Goal: Contribute content

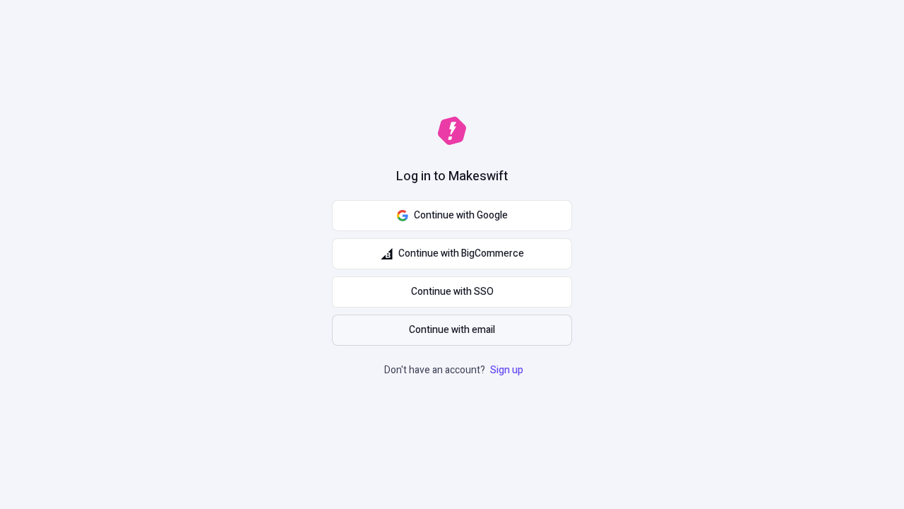
click at [452, 330] on span "Continue with email" at bounding box center [452, 330] width 86 height 16
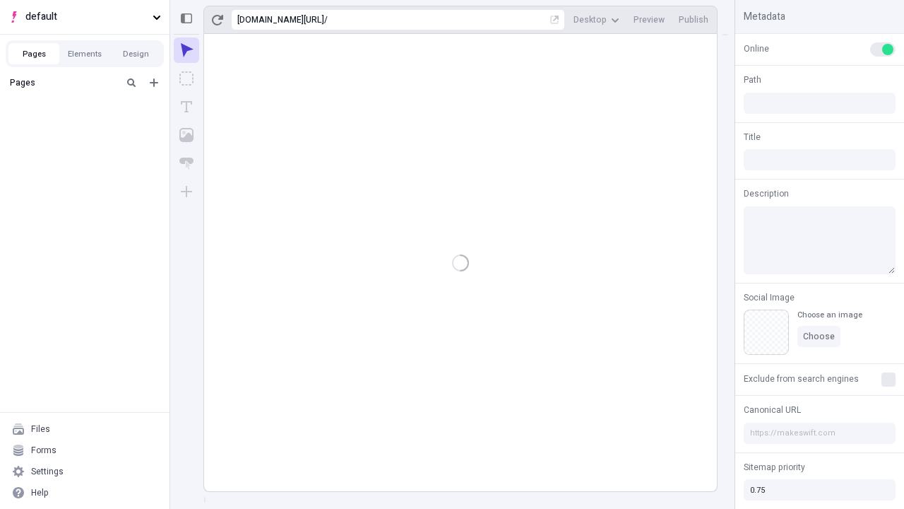
type input "/deep-link-tenuis"
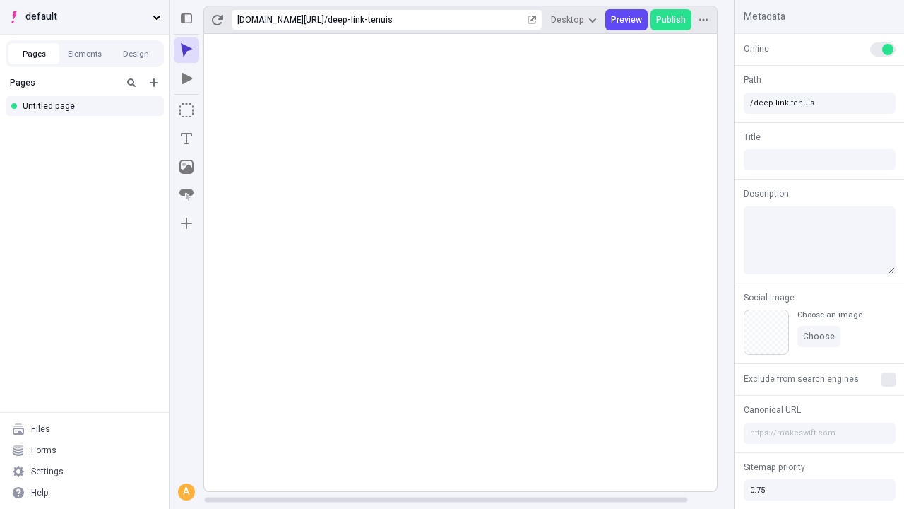
click at [85, 17] on span "default" at bounding box center [86, 17] width 122 height 16
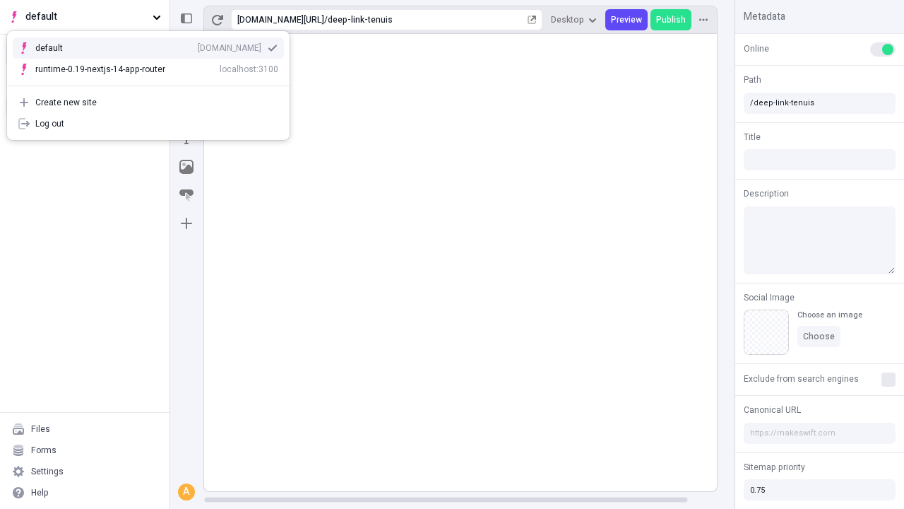
click at [198, 45] on div "qee9k4dy7d.staging.makeswift.site" at bounding box center [230, 47] width 64 height 11
click at [154, 83] on icon "Add new" at bounding box center [154, 82] width 8 height 8
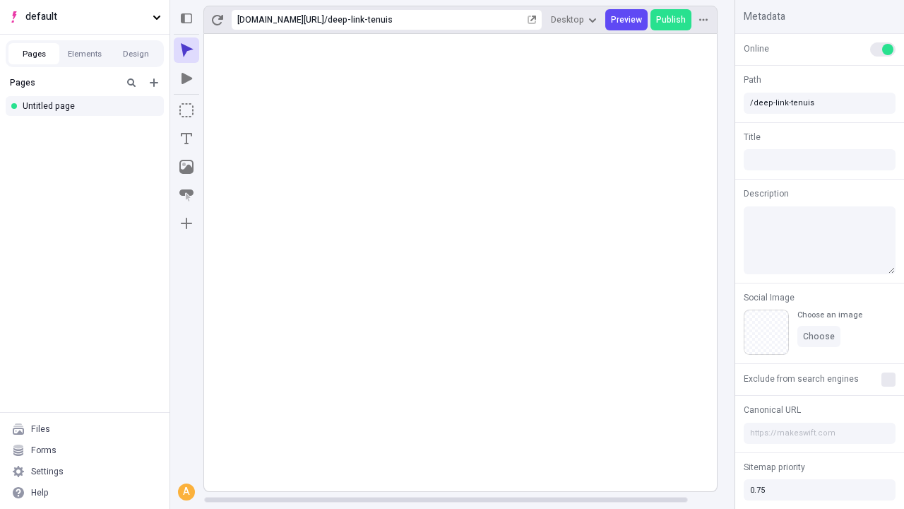
click at [89, 129] on div "Blank page" at bounding box center [89, 128] width 136 height 21
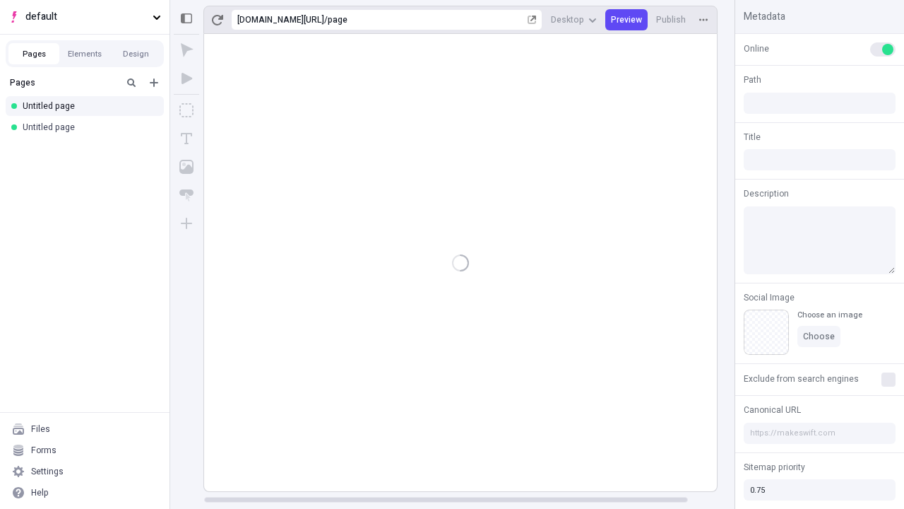
type input "/page"
click at [186, 110] on icon "Box" at bounding box center [186, 110] width 14 height 14
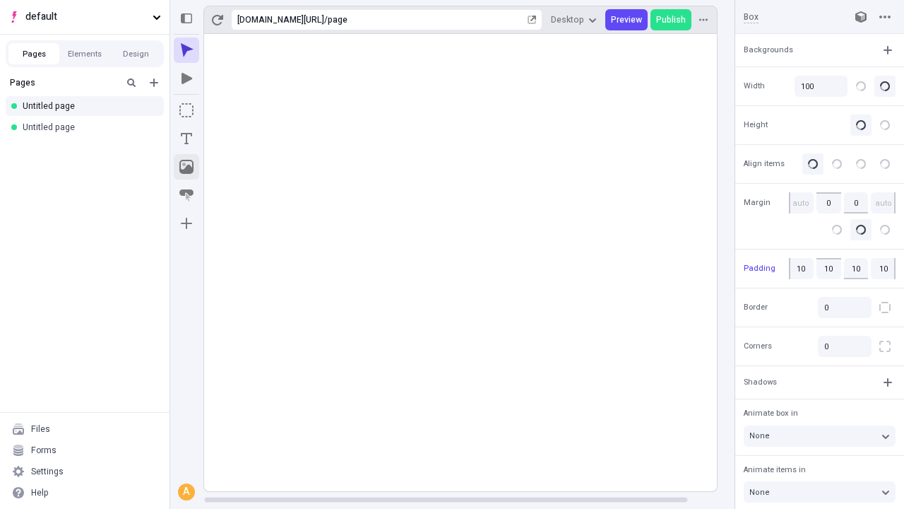
click at [186, 167] on icon "Image" at bounding box center [186, 167] width 14 height 14
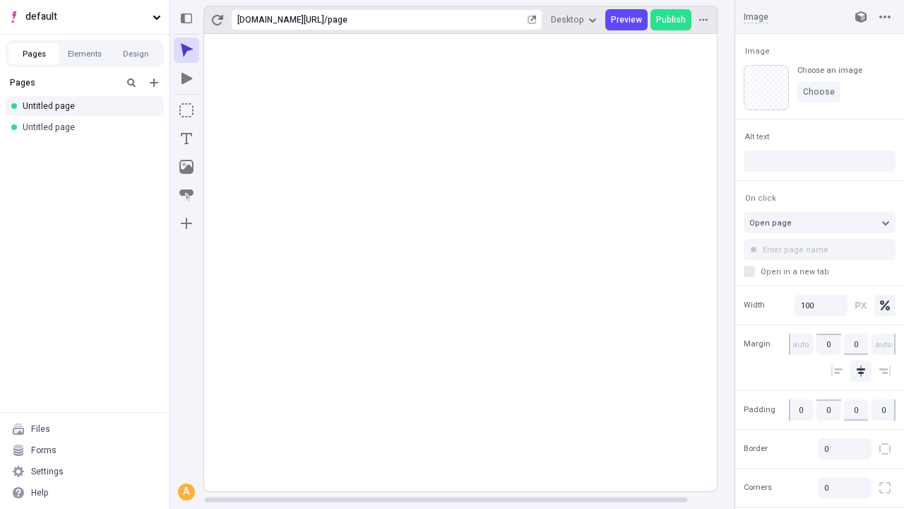
click at [186, 138] on icon "Text" at bounding box center [186, 138] width 11 height 11
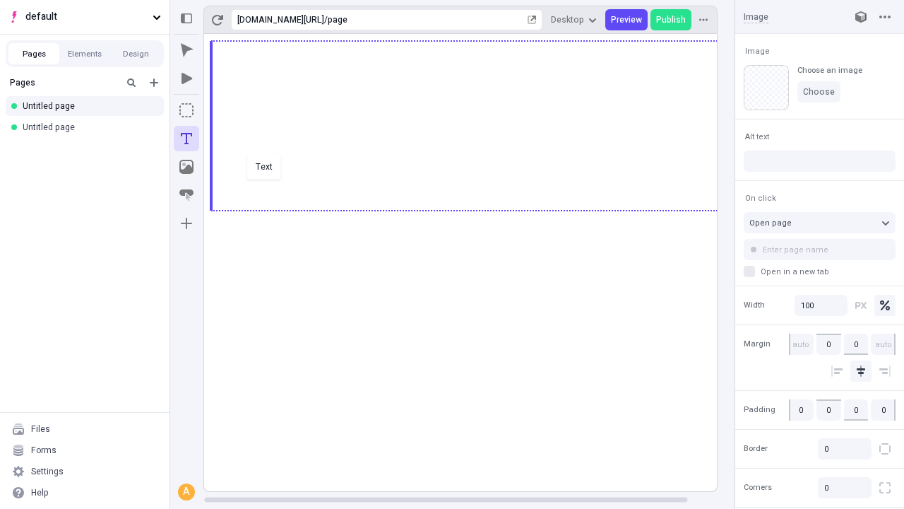
click at [475, 209] on div "Text" at bounding box center [452, 254] width 904 height 509
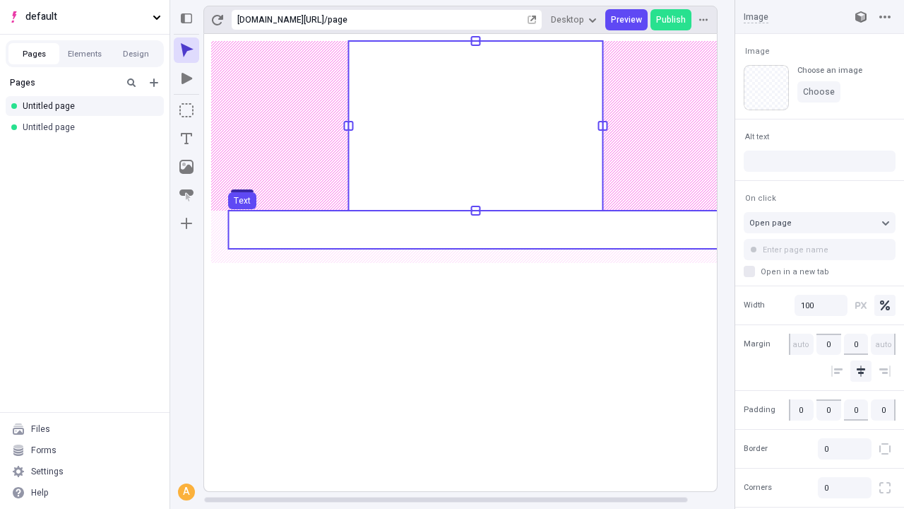
click at [475, 230] on use at bounding box center [475, 230] width 495 height 38
click at [475, 230] on rect at bounding box center [475, 262] width 543 height 457
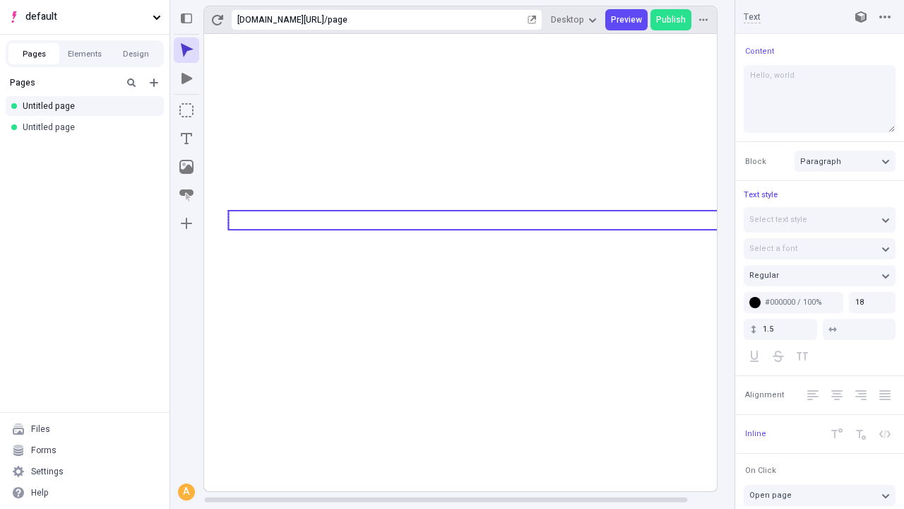
type textarea "Hello, world!"
click at [186, 167] on icon "Image" at bounding box center [186, 167] width 14 height 14
